Goal: Information Seeking & Learning: Learn about a topic

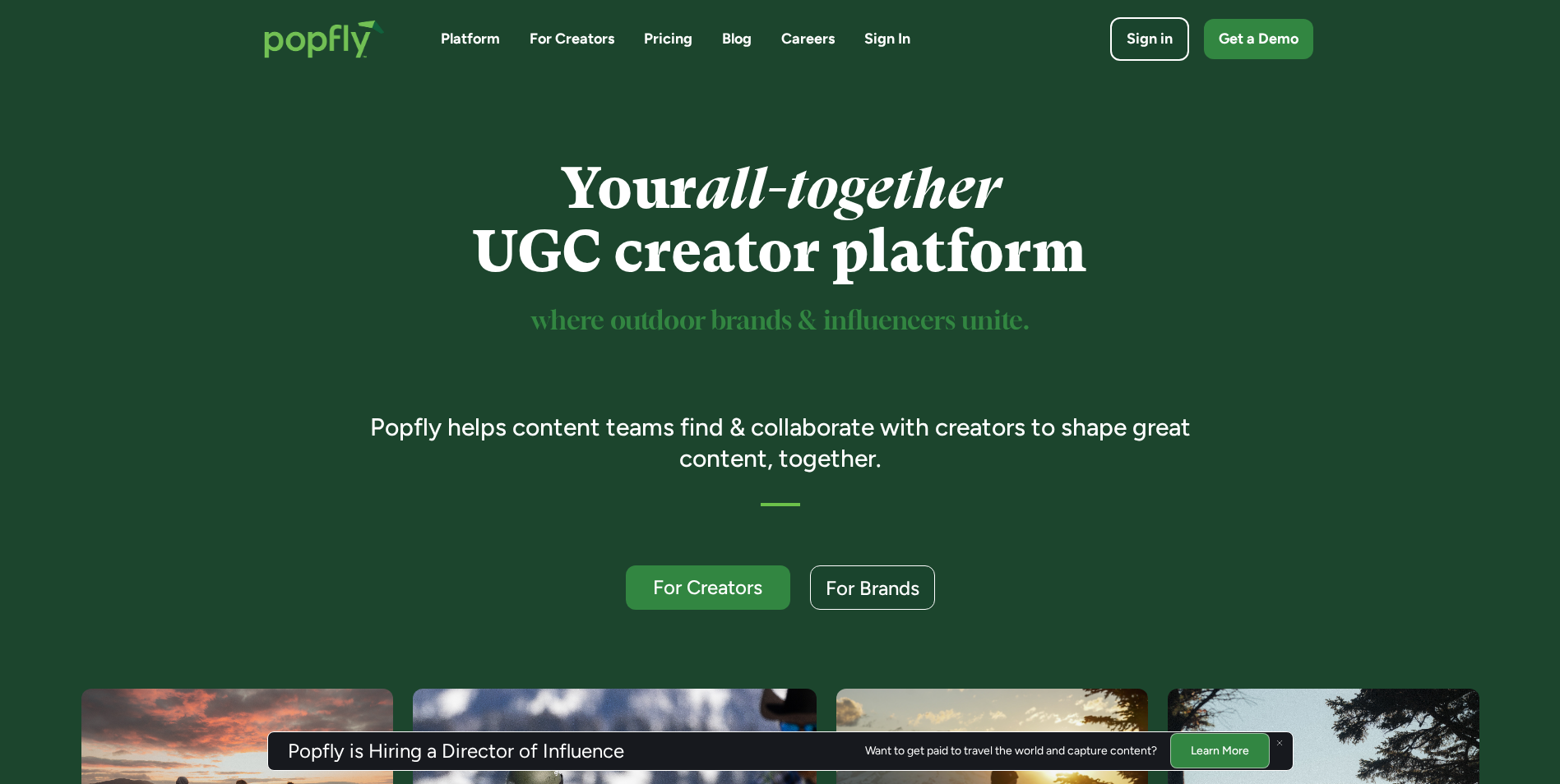
click at [675, 44] on link "Pricing" at bounding box center [668, 39] width 49 height 21
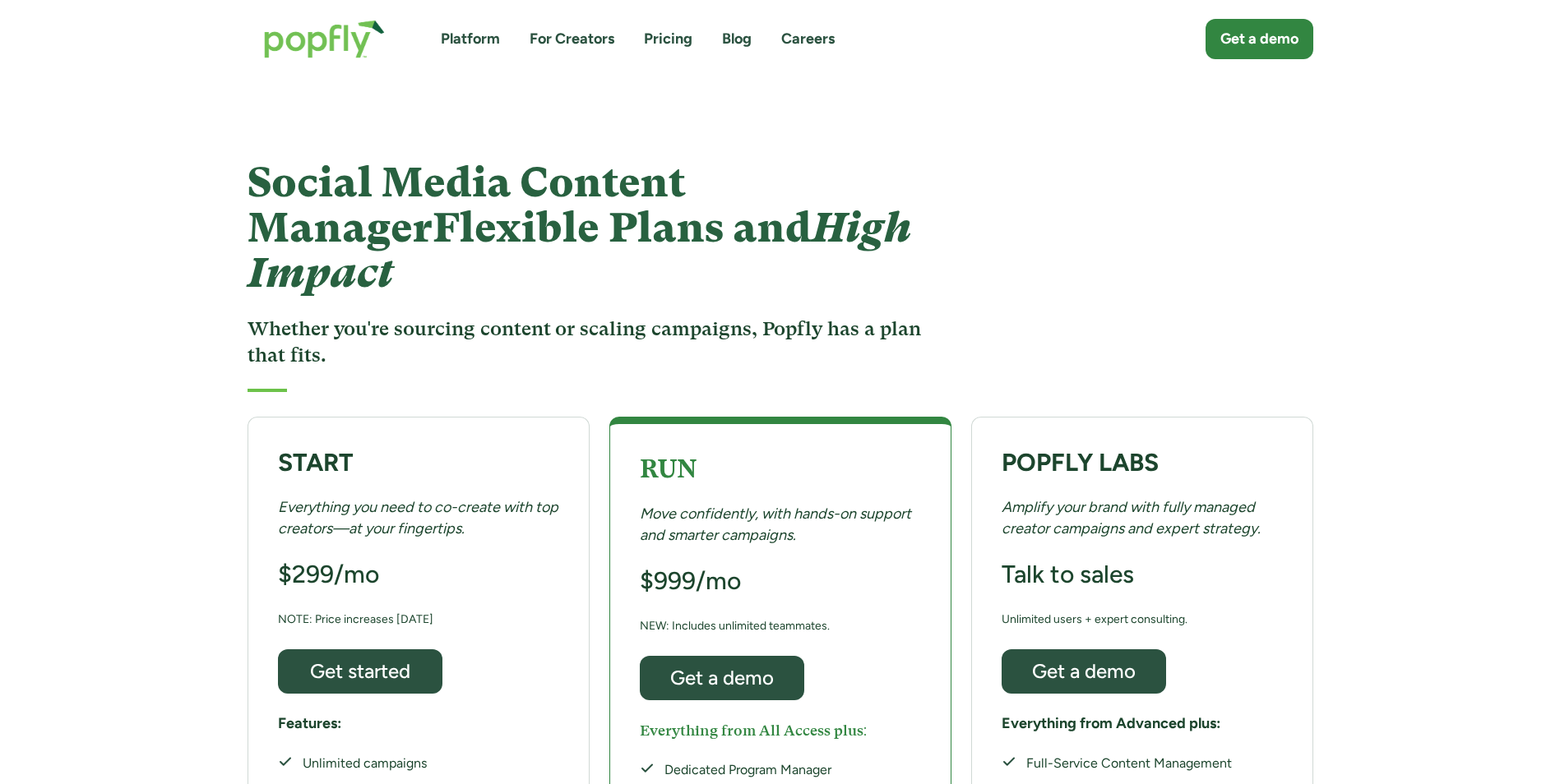
click at [597, 30] on link "For Creators" at bounding box center [572, 39] width 84 height 21
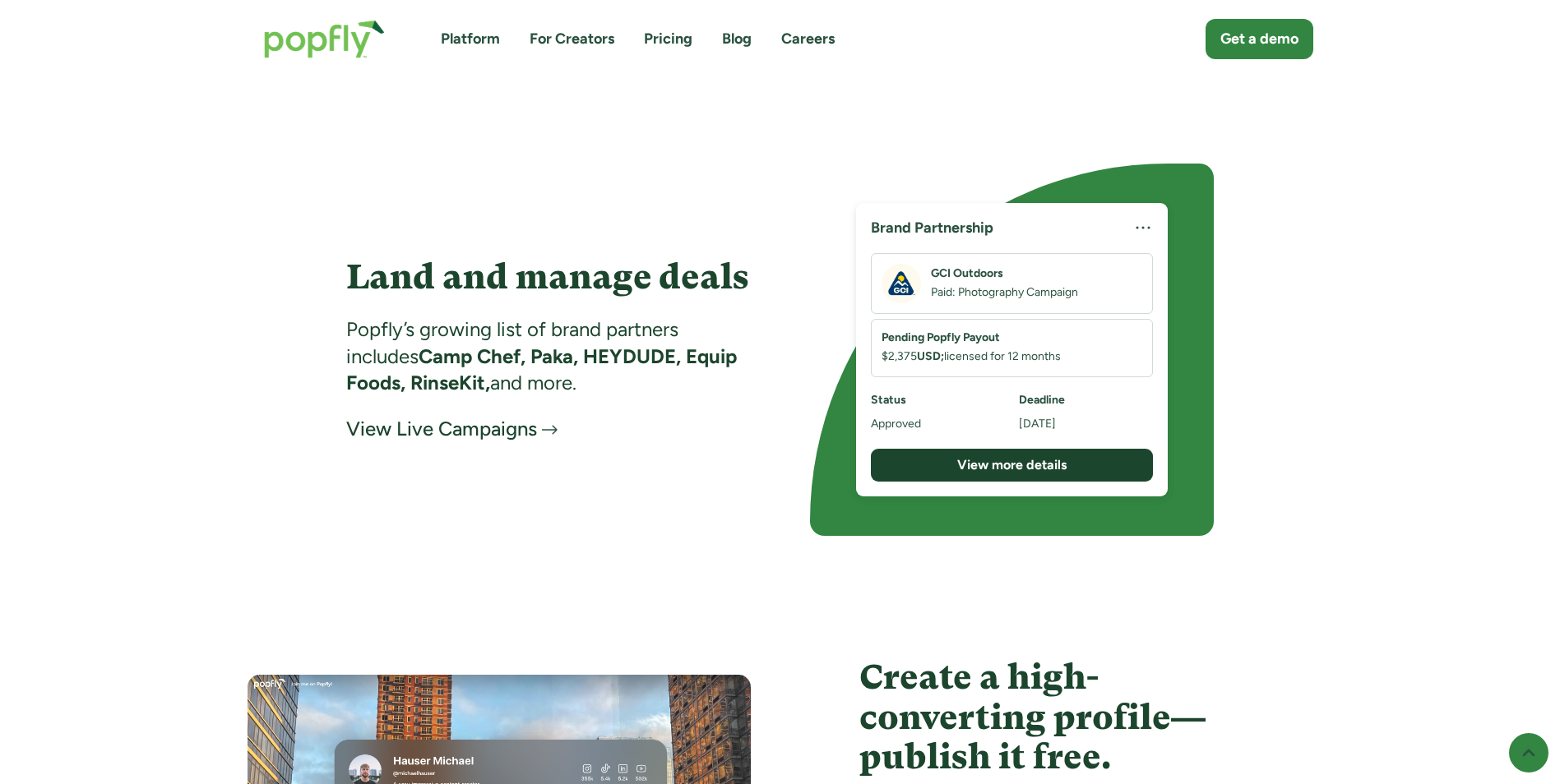
scroll to position [2795, 0]
